Goal: Transaction & Acquisition: Purchase product/service

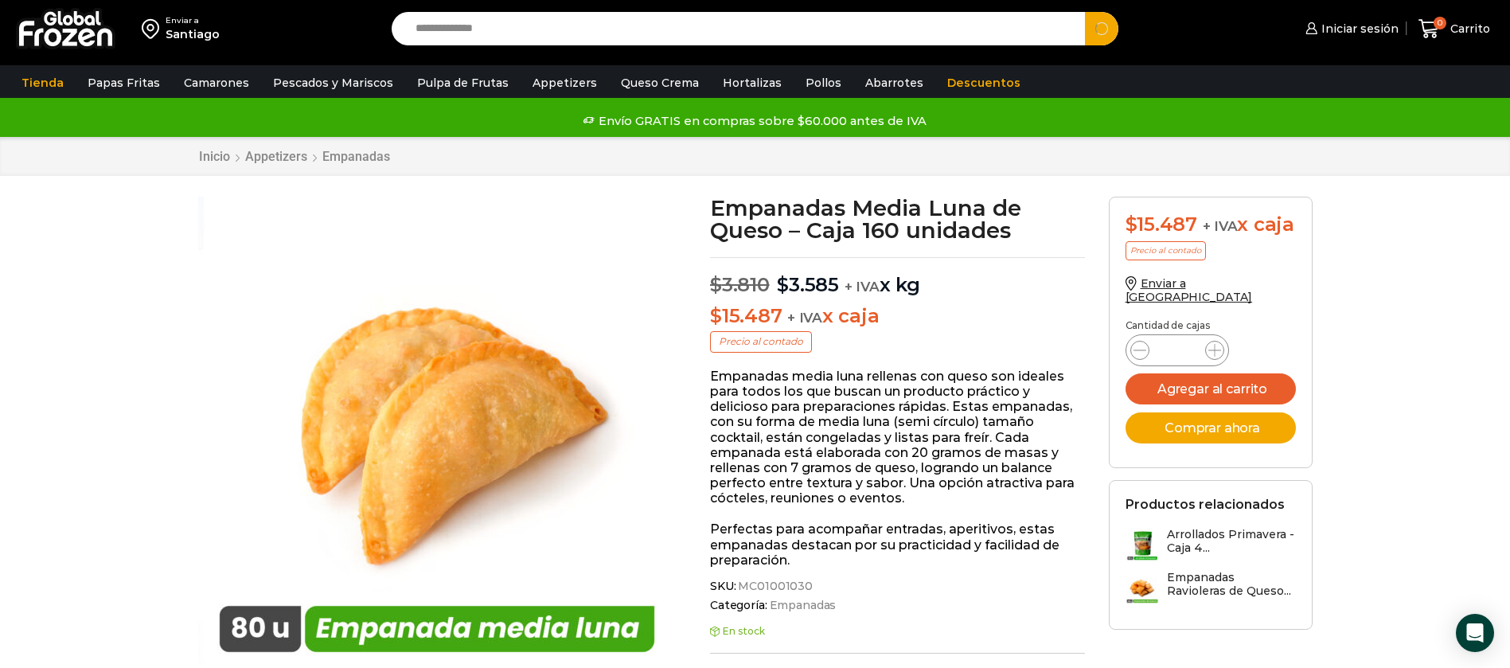
type input "**********"
click at [1085, 12] on button "Search" at bounding box center [1101, 28] width 33 height 33
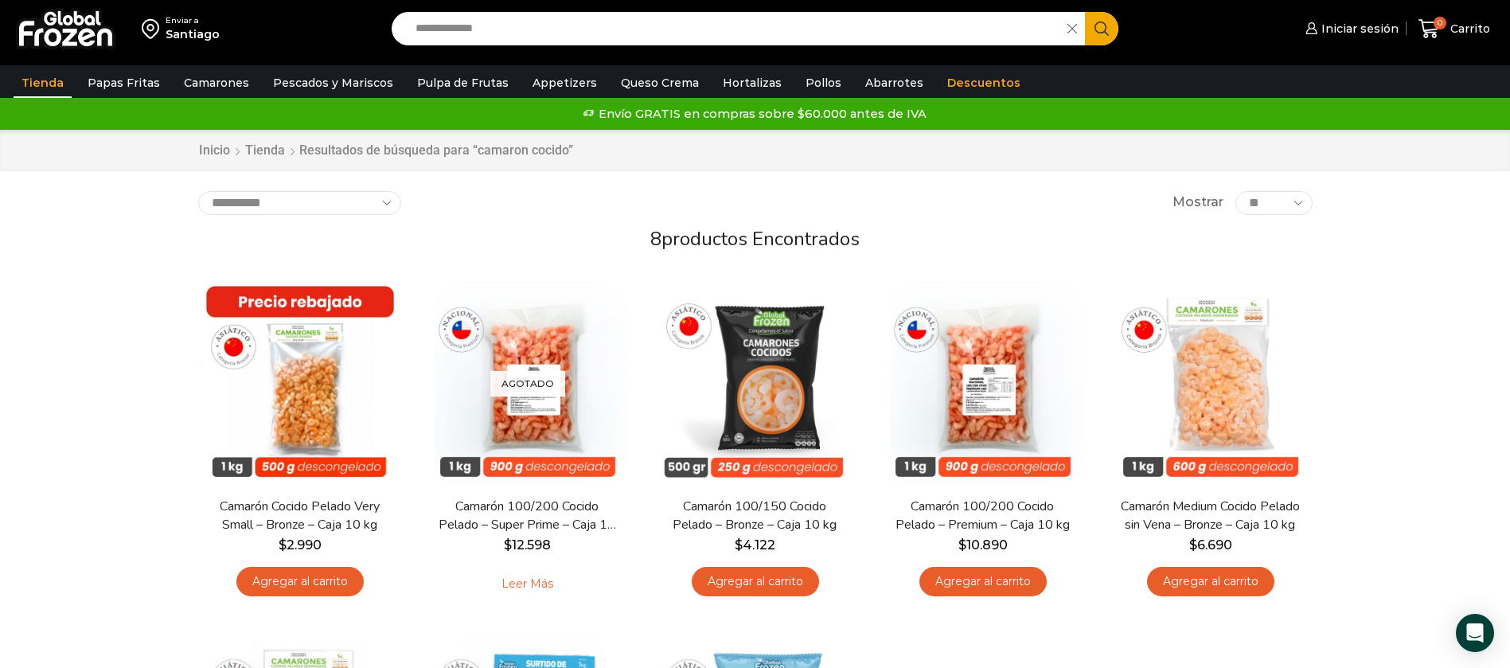
click at [106, 26] on img at bounding box center [66, 28] width 100 height 41
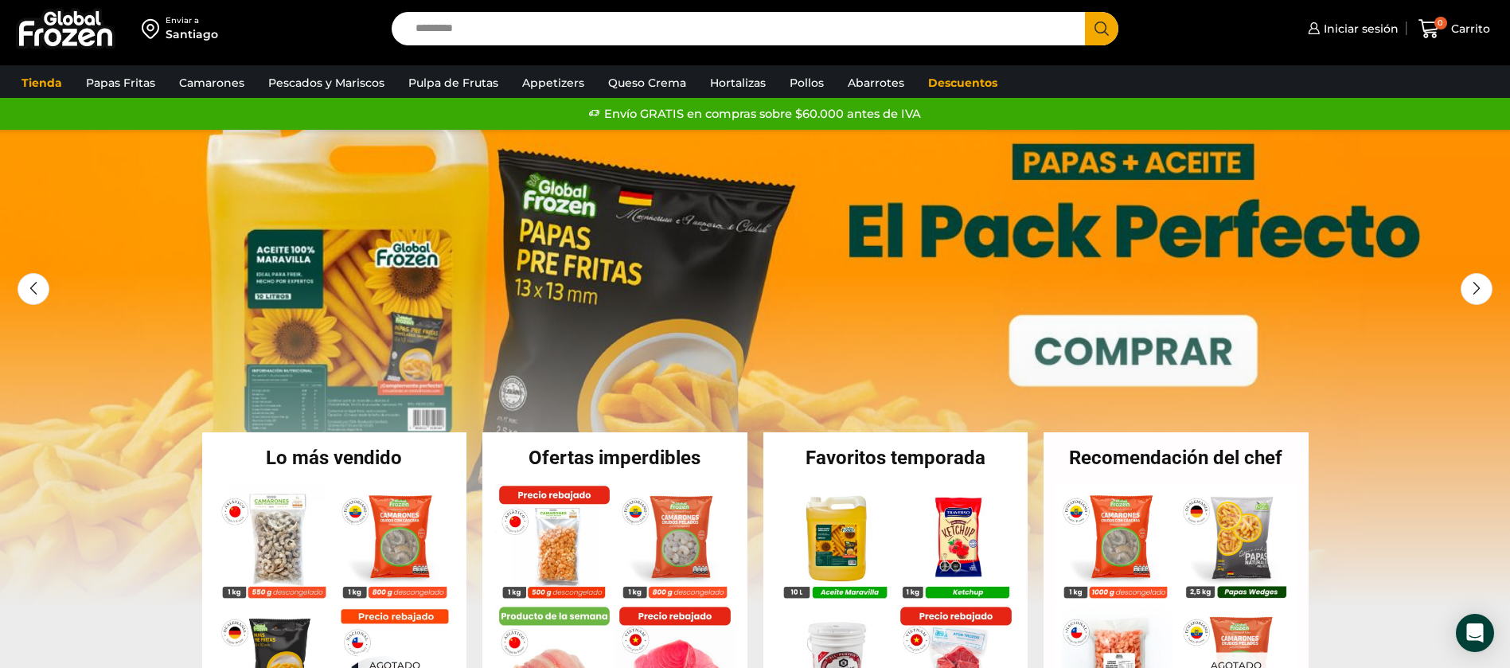
click at [493, 27] on input "Search input" at bounding box center [743, 28] width 670 height 33
type input "**********"
click at [1085, 12] on button "Search" at bounding box center [1101, 28] width 33 height 33
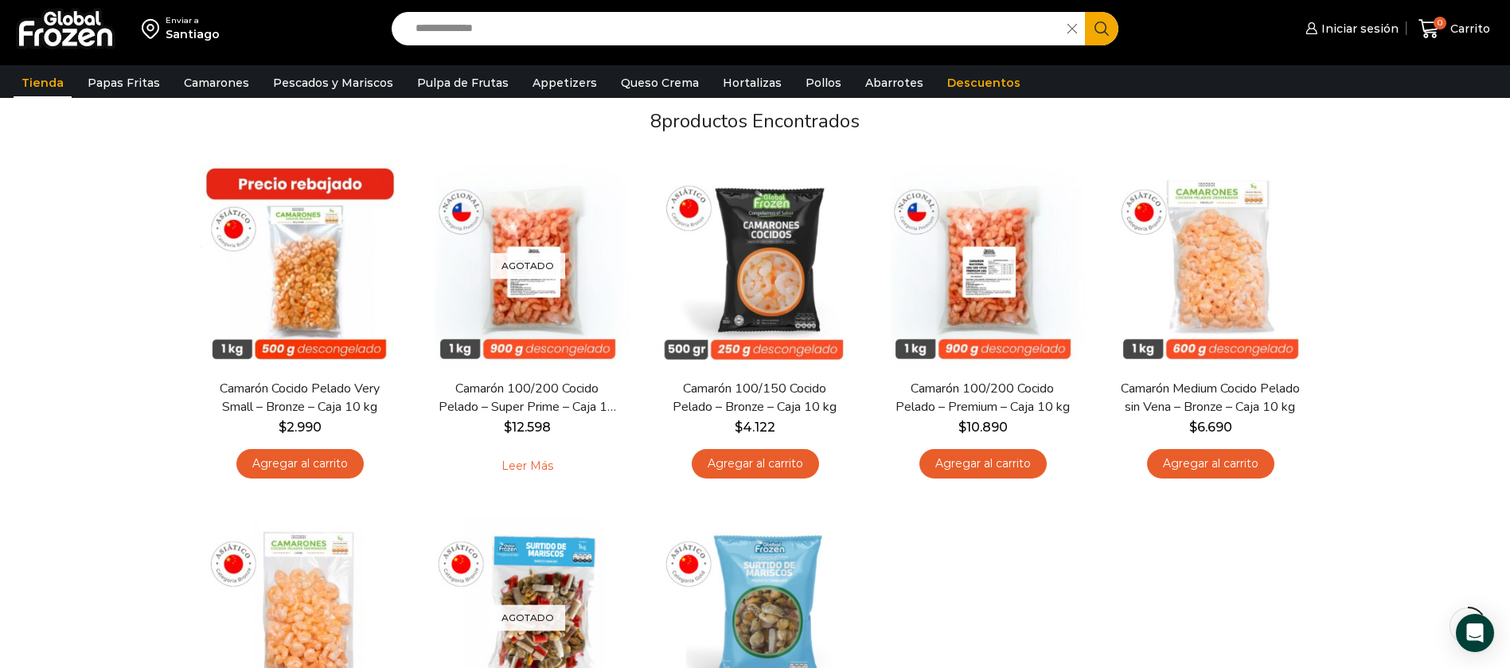
scroll to position [119, 0]
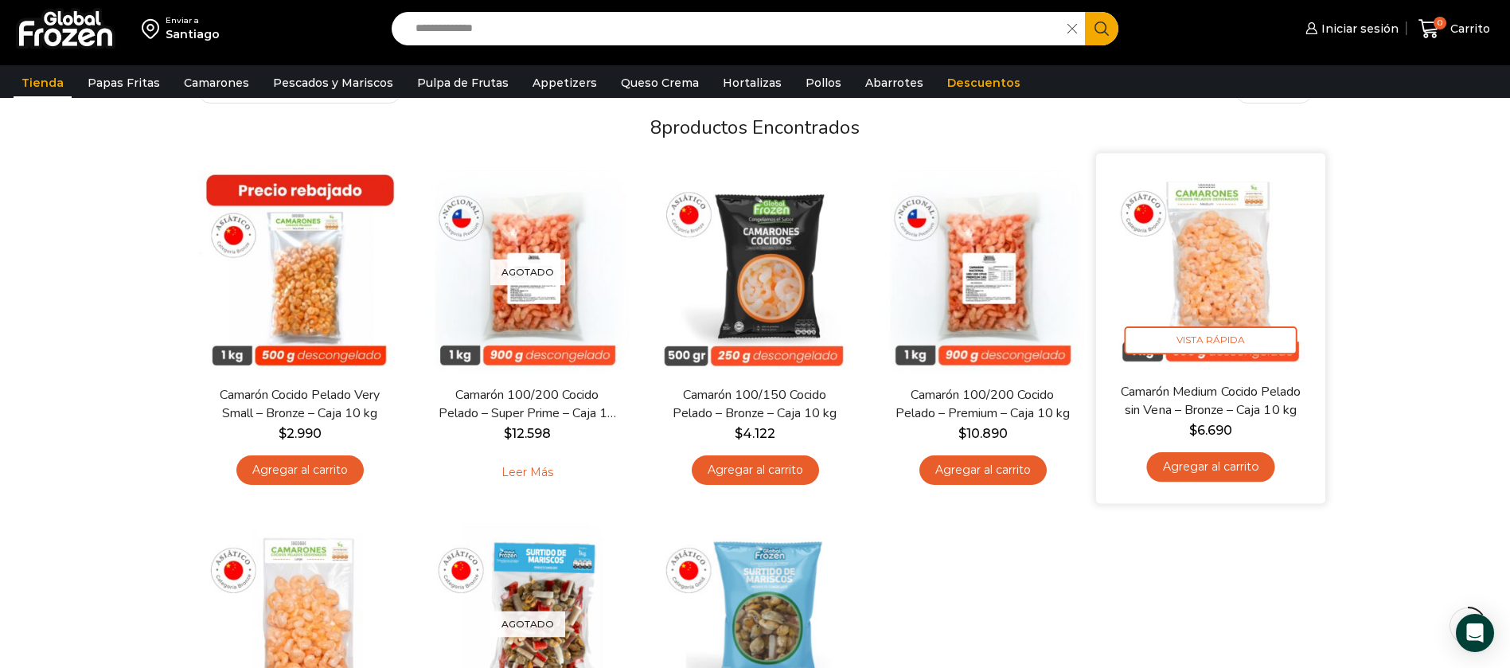
click at [1213, 300] on img at bounding box center [1210, 268] width 205 height 205
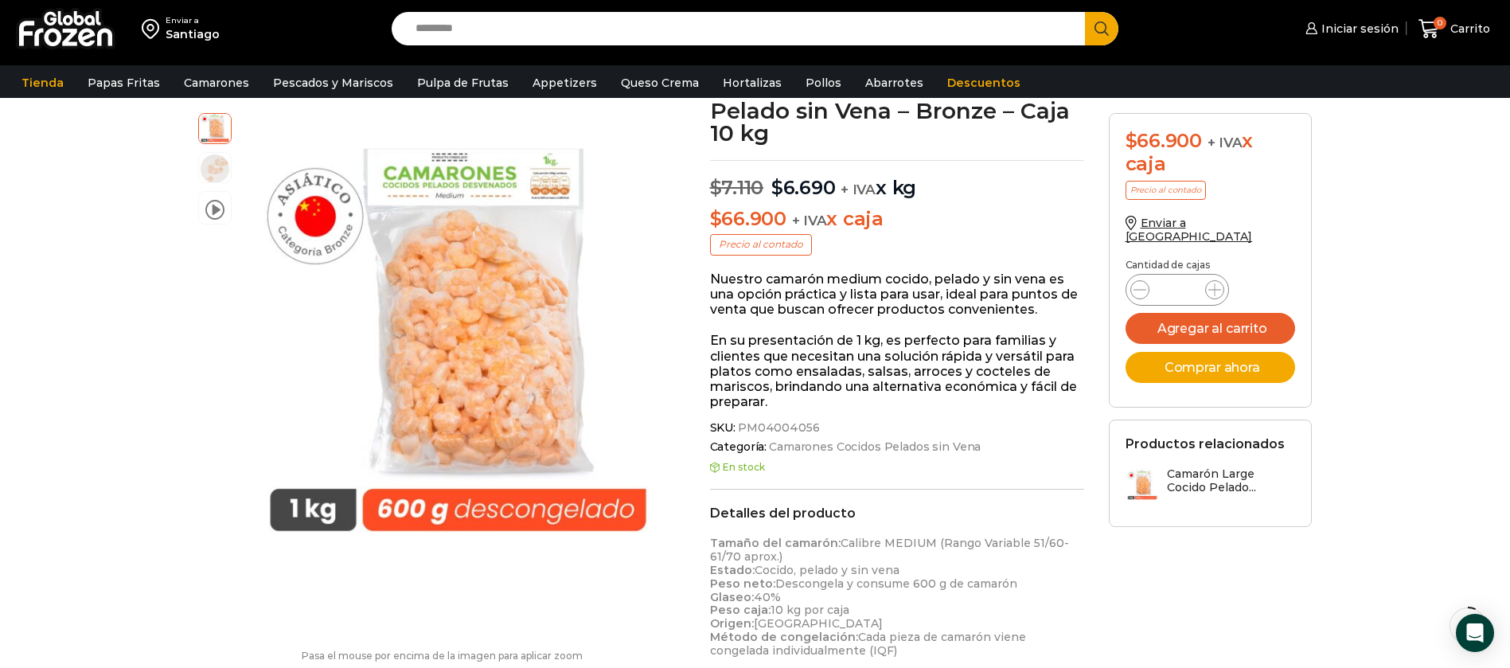
scroll to position [240, 0]
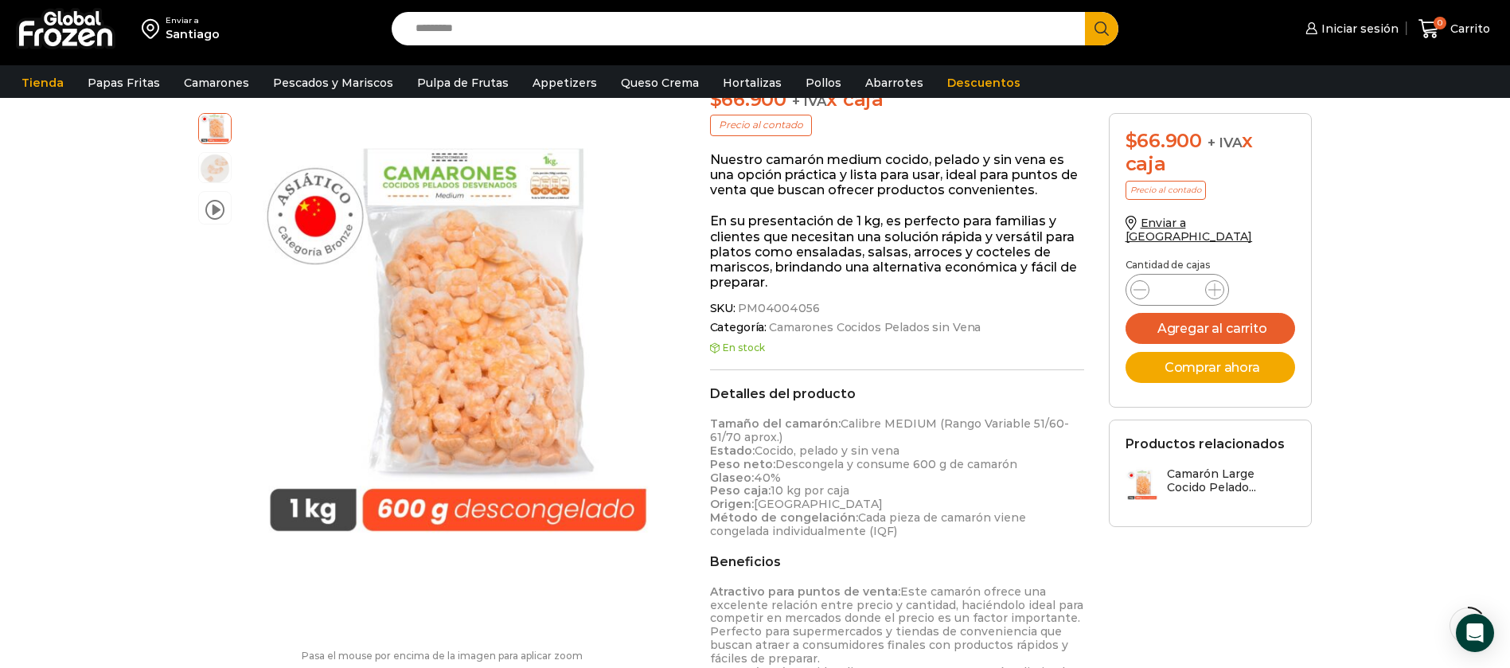
click at [477, 24] on input "Search input" at bounding box center [743, 28] width 670 height 33
type input "**********"
click at [1085, 12] on button "Search" at bounding box center [1101, 28] width 33 height 33
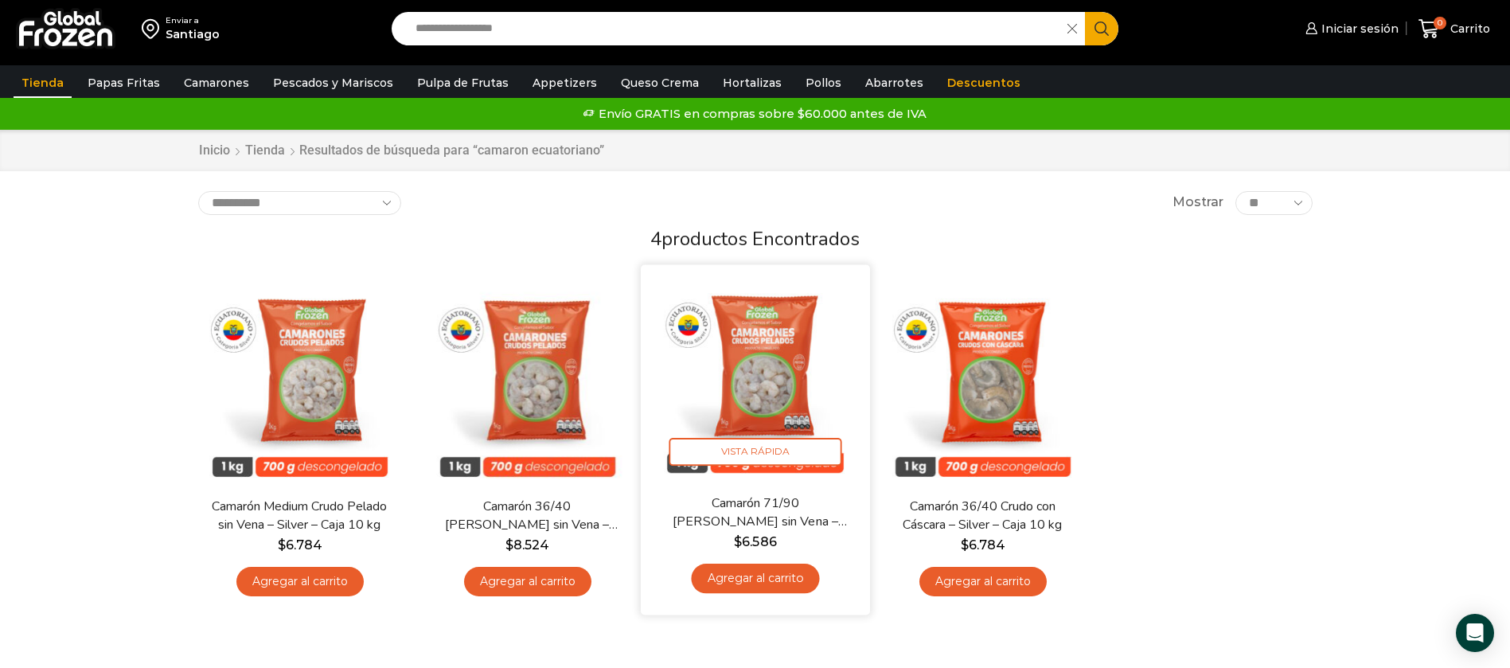
click at [814, 373] on img at bounding box center [755, 379] width 205 height 205
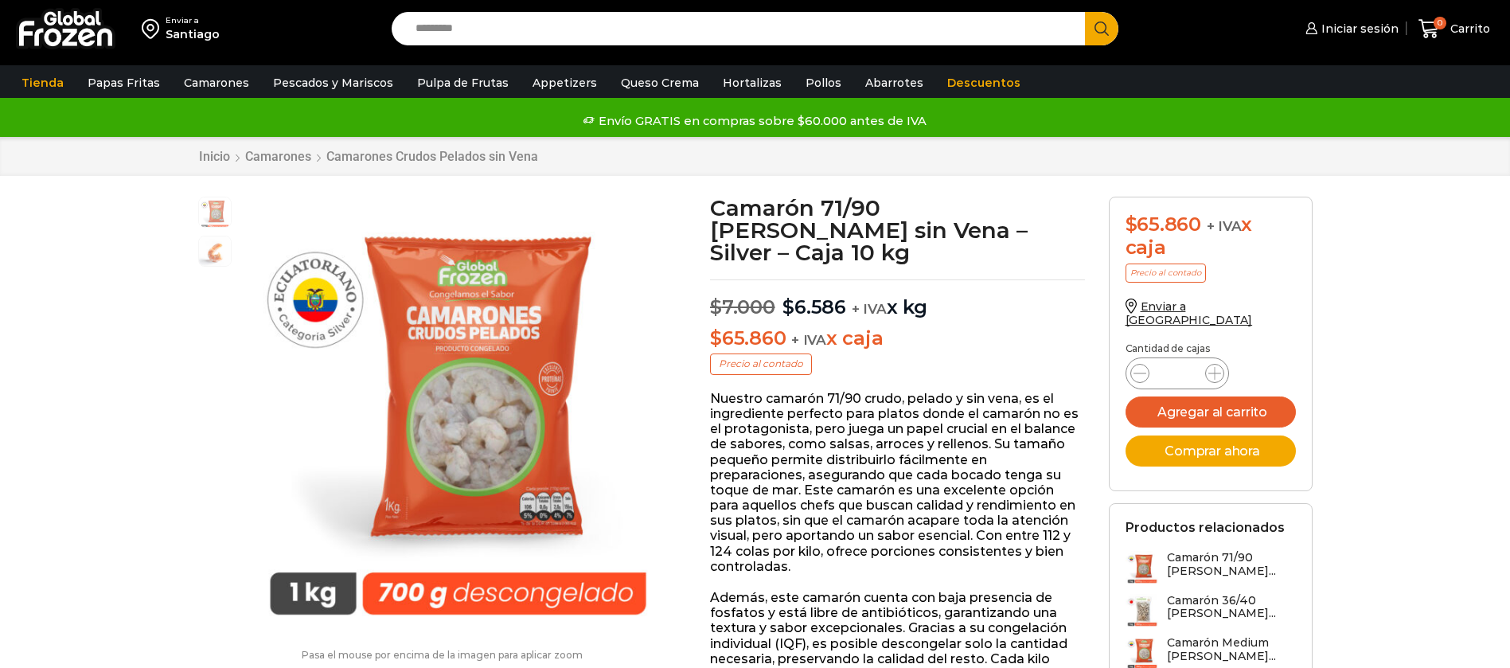
scroll to position [1, 0]
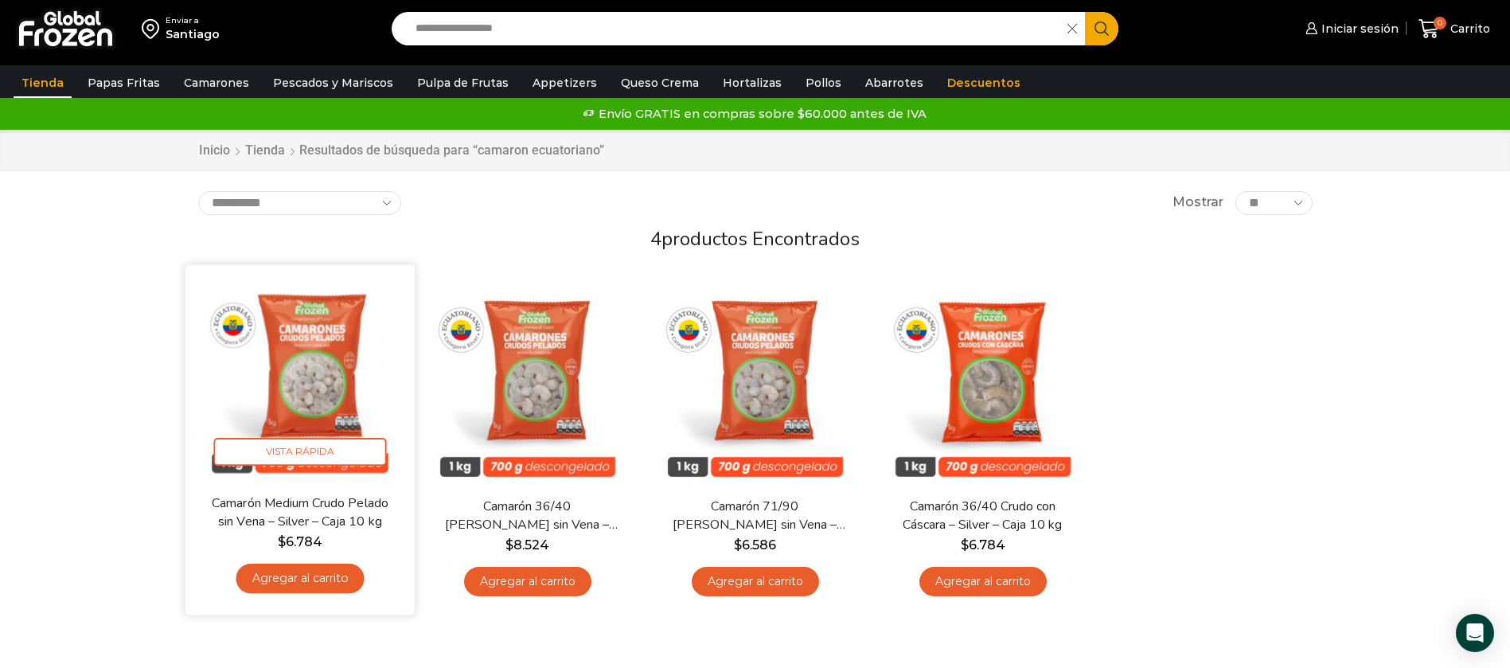
click at [285, 359] on img at bounding box center [299, 379] width 205 height 205
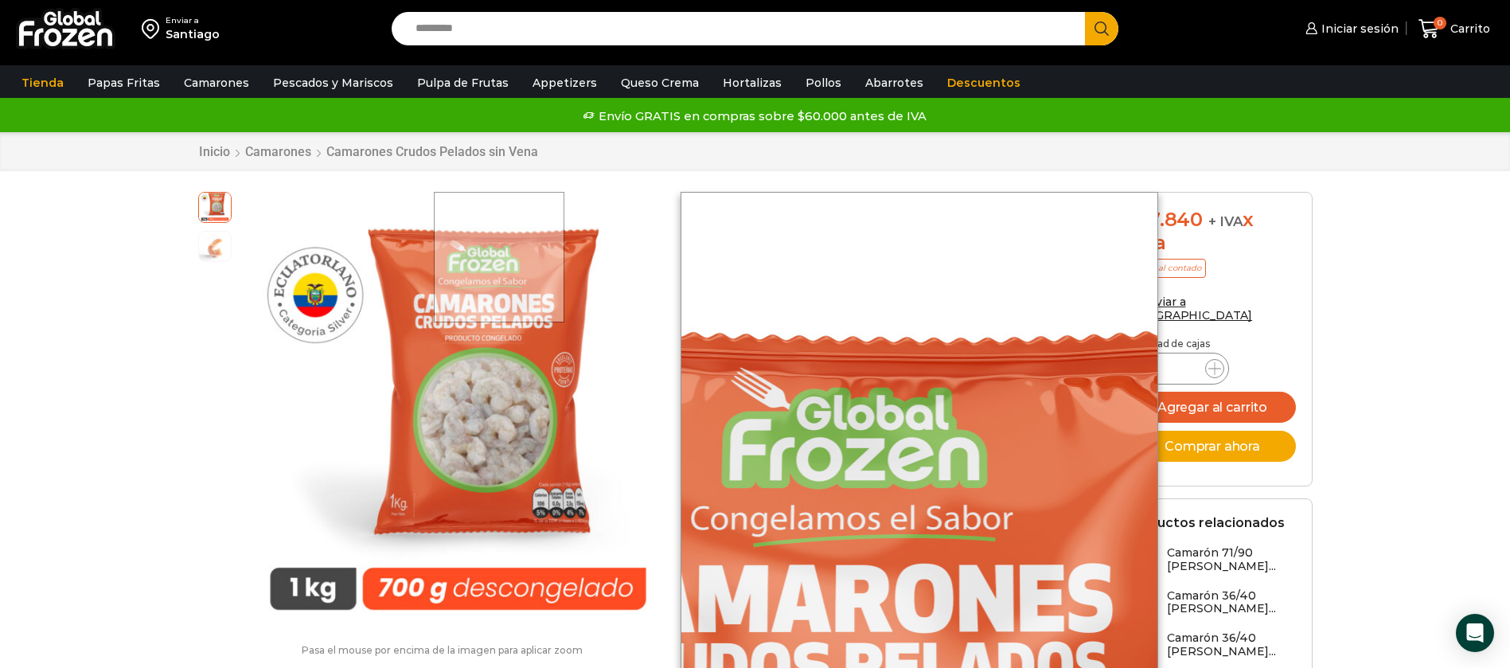
scroll to position [1, 0]
